Goal: Book appointment/travel/reservation

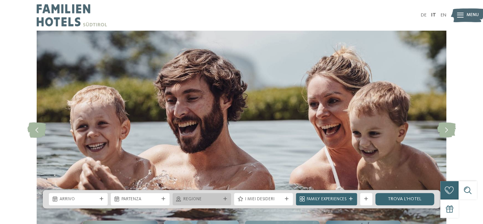
click at [199, 201] on span "Regione" at bounding box center [201, 199] width 37 height 6
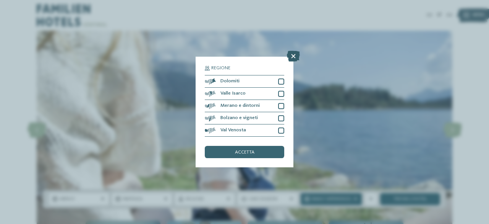
click at [291, 55] on icon at bounding box center [293, 56] width 13 height 11
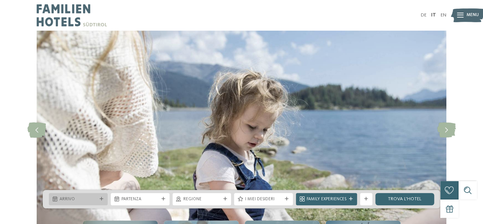
click at [72, 202] on div "Arrivo" at bounding box center [78, 199] width 59 height 12
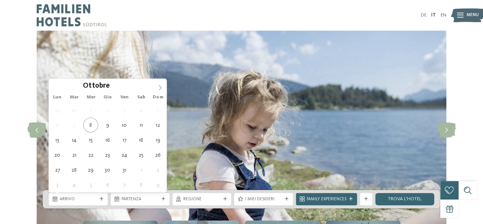
click at [162, 86] on icon at bounding box center [159, 87] width 5 height 5
type input "****"
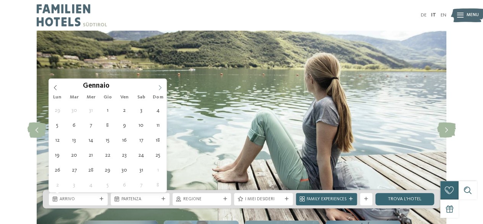
click at [162, 86] on icon at bounding box center [159, 87] width 5 height 5
type div "31.01.2026"
type input "****"
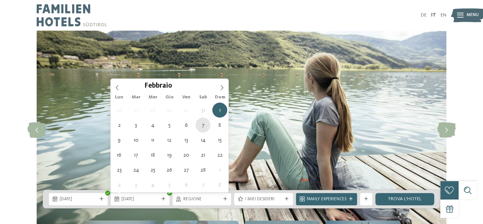
type div "07.02.2026"
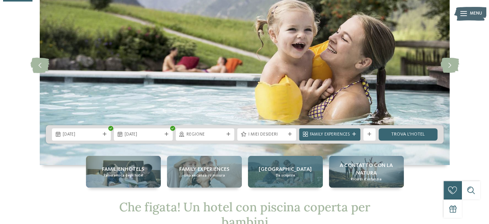
scroll to position [76, 0]
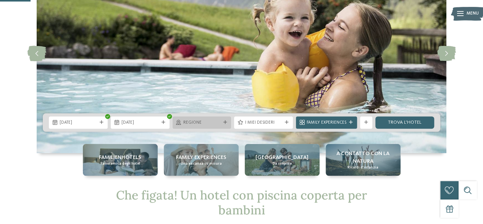
click at [192, 120] on span "Regione" at bounding box center [201, 123] width 37 height 6
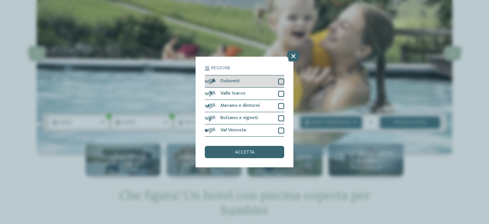
click at [279, 82] on div at bounding box center [281, 81] width 6 height 6
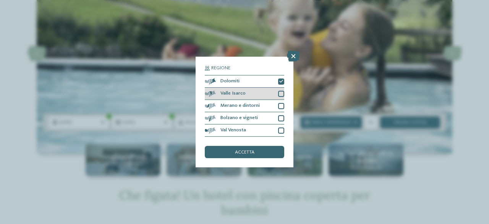
click at [279, 92] on div at bounding box center [281, 94] width 6 height 6
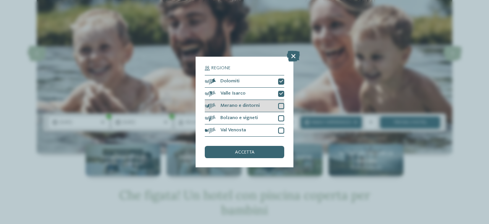
click at [279, 103] on div at bounding box center [281, 106] width 6 height 6
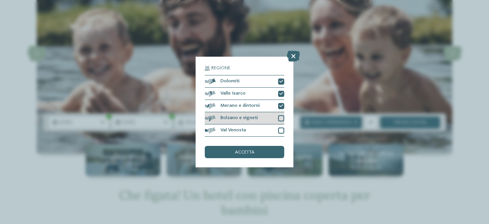
click at [280, 120] on div at bounding box center [281, 118] width 6 height 6
click at [279, 130] on div at bounding box center [281, 130] width 6 height 6
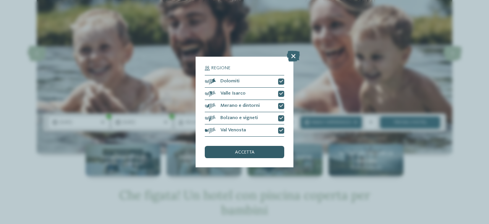
click at [263, 154] on div "accetta" at bounding box center [244, 152] width 79 height 12
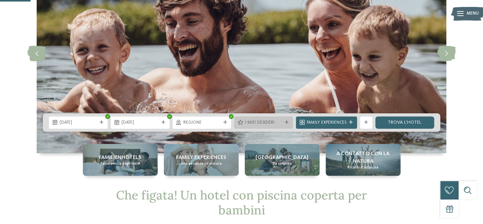
click at [283, 121] on div "I miei desideri" at bounding box center [263, 122] width 40 height 6
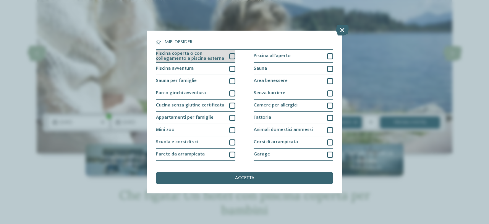
click at [230, 53] on div at bounding box center [232, 56] width 6 height 6
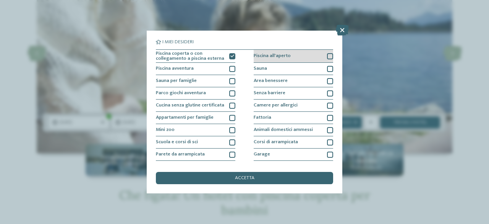
click at [327, 54] on div at bounding box center [330, 56] width 6 height 6
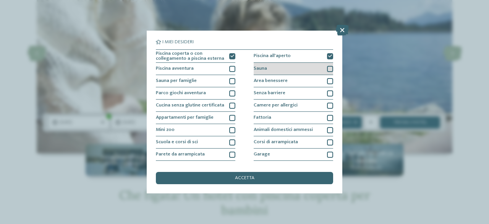
click at [327, 70] on div at bounding box center [330, 69] width 6 height 6
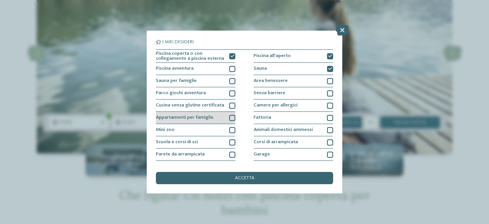
click at [226, 113] on div "Appartamenti per famiglie" at bounding box center [195, 118] width 79 height 12
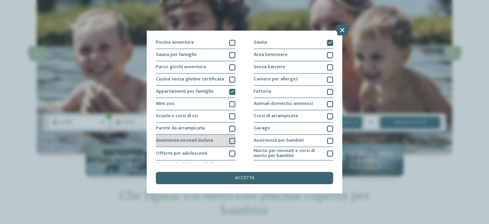
scroll to position [38, 0]
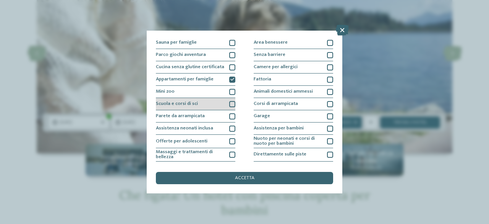
click at [226, 105] on div "Scuola e corsi di sci" at bounding box center [195, 104] width 79 height 12
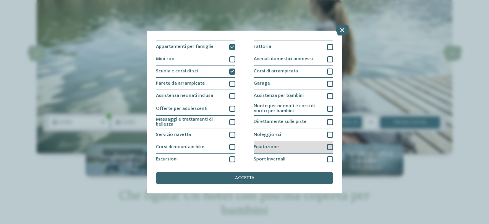
scroll to position [59, 0]
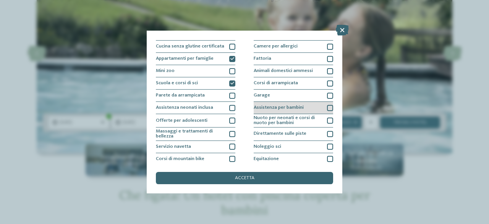
click at [304, 103] on div "Assistenza per bambini" at bounding box center [293, 108] width 79 height 12
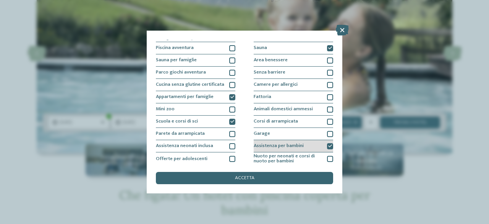
scroll to position [0, 0]
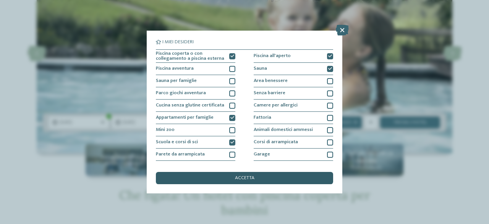
click at [250, 177] on span "accetta" at bounding box center [244, 177] width 19 height 5
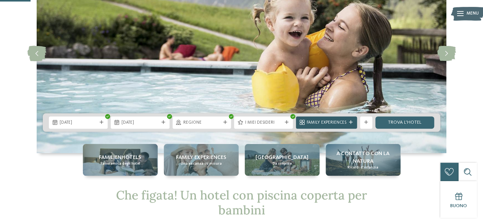
click at [342, 117] on div "Family Experiences" at bounding box center [326, 122] width 61 height 12
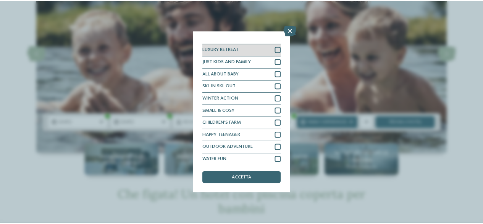
scroll to position [9, 0]
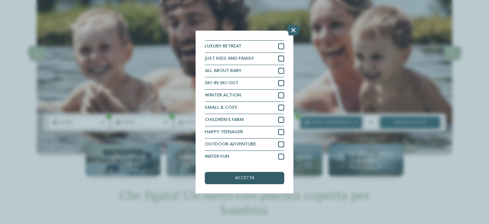
click at [246, 174] on div "accetta" at bounding box center [244, 178] width 79 height 12
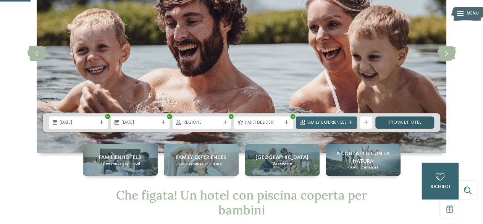
click at [405, 121] on link "trova l’hotel" at bounding box center [405, 122] width 59 height 12
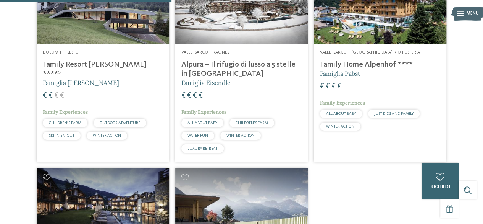
scroll to position [258, 0]
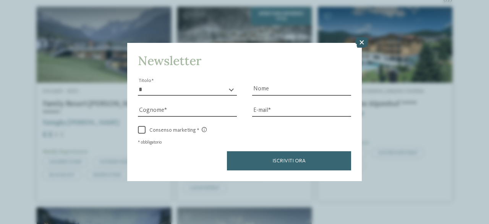
click at [363, 45] on icon at bounding box center [361, 42] width 13 height 11
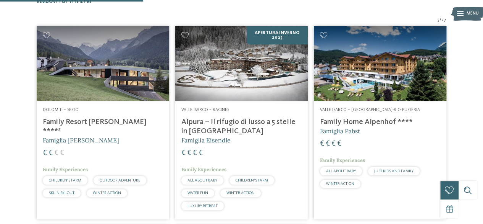
scroll to position [229, 0]
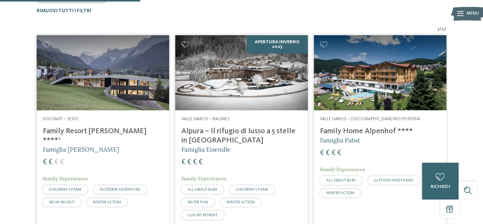
click at [82, 126] on div "Dolomiti – Sesto Family Resort Rainer ****ˢ Famiglia Rainer € € € € Family Expe…" at bounding box center [103, 162] width 133 height 105
click at [380, 131] on h4 "Family Home Alpenhof ****" at bounding box center [380, 130] width 120 height 9
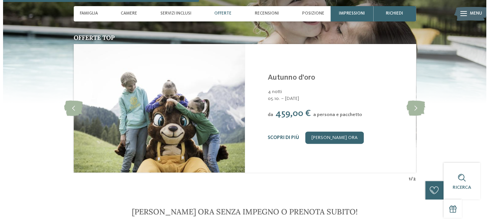
scroll to position [802, 0]
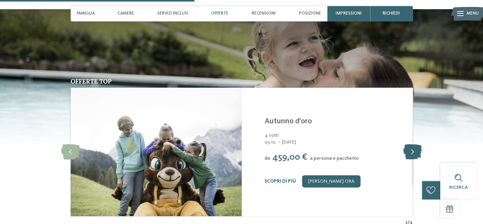
click at [412, 144] on icon at bounding box center [412, 151] width 19 height 15
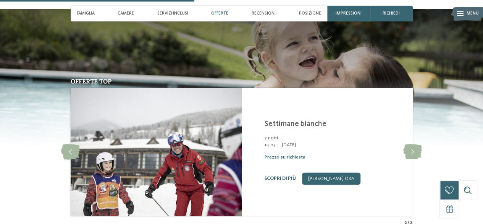
click at [273, 176] on link "Scopri di più" at bounding box center [280, 178] width 31 height 5
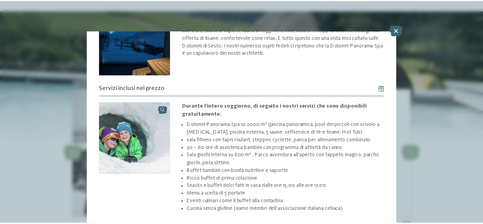
scroll to position [326, 0]
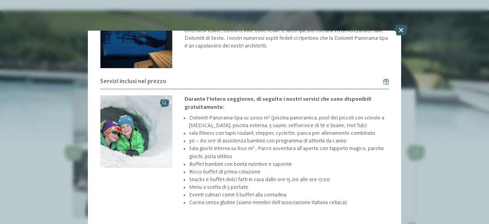
click at [399, 31] on icon at bounding box center [401, 30] width 13 height 11
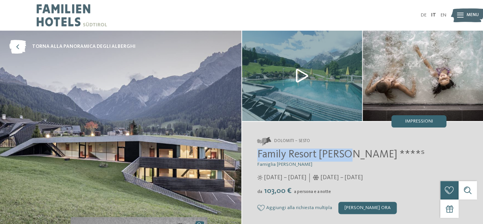
drag, startPoint x: 257, startPoint y: 154, endPoint x: 348, endPoint y: 156, distance: 90.9
click at [348, 156] on span "Family Resort Rainer ****ˢ" at bounding box center [341, 154] width 167 height 11
copy span "Family Resort Rainer"
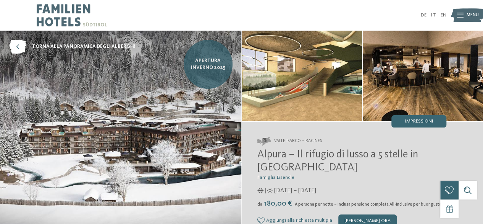
click at [200, 65] on span "Apertura inverno 2025" at bounding box center [208, 64] width 40 height 14
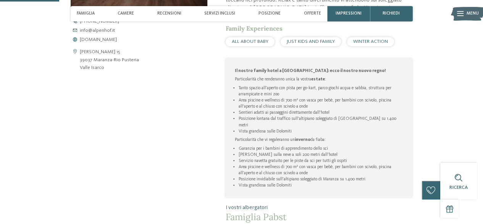
scroll to position [267, 0]
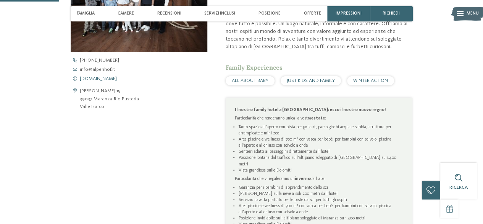
click at [88, 77] on span "[DOMAIN_NAME]" at bounding box center [98, 78] width 37 height 5
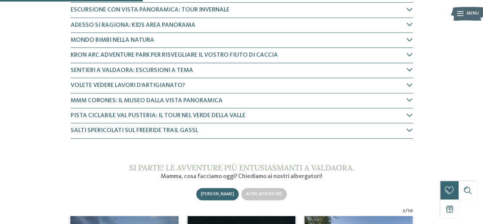
scroll to position [458, 0]
